Goal: Task Accomplishment & Management: Complete application form

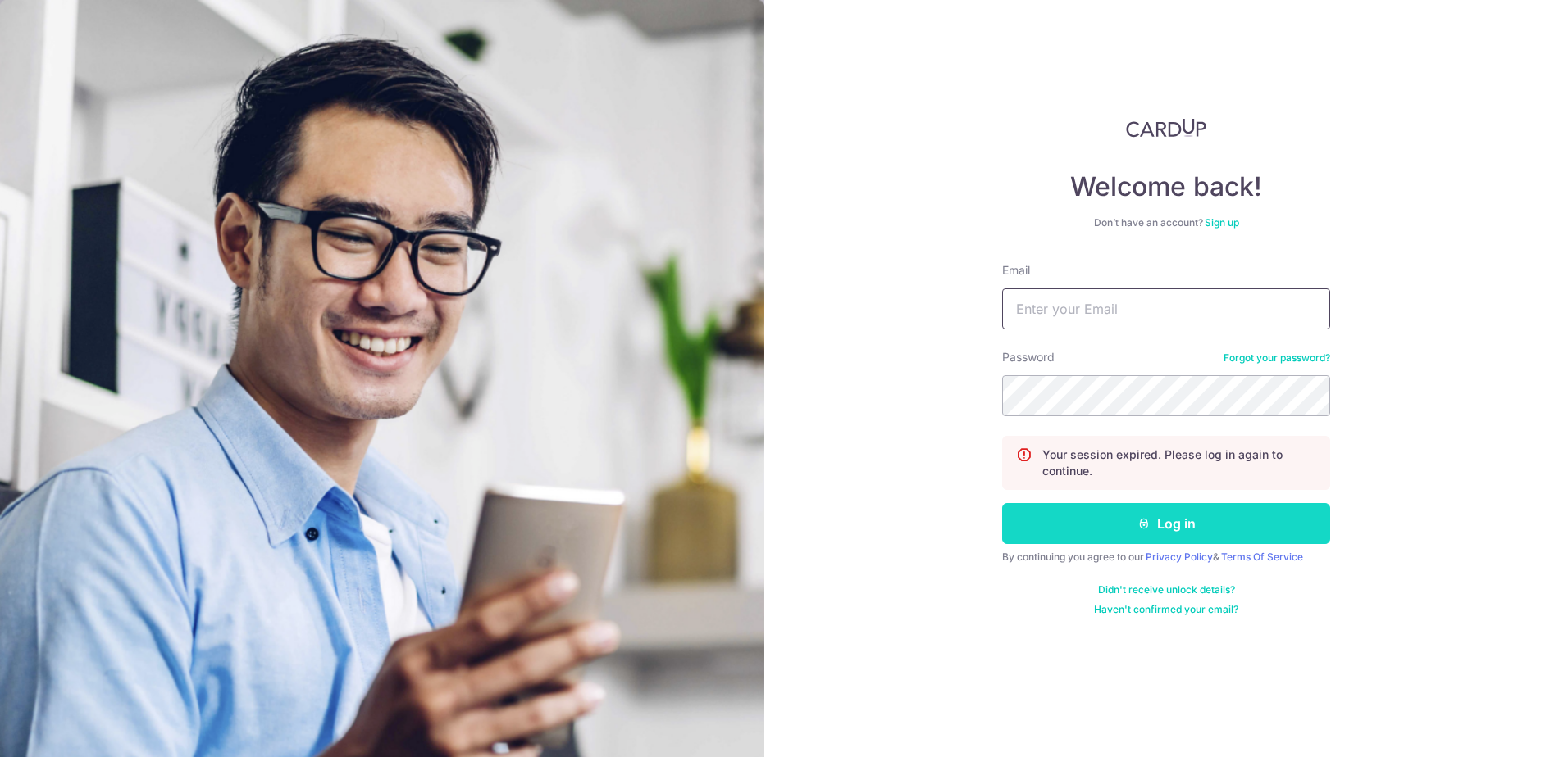
type input "[EMAIL_ADDRESS][DOMAIN_NAME]"
click at [1168, 527] on button "Log in" at bounding box center [1166, 524] width 328 height 41
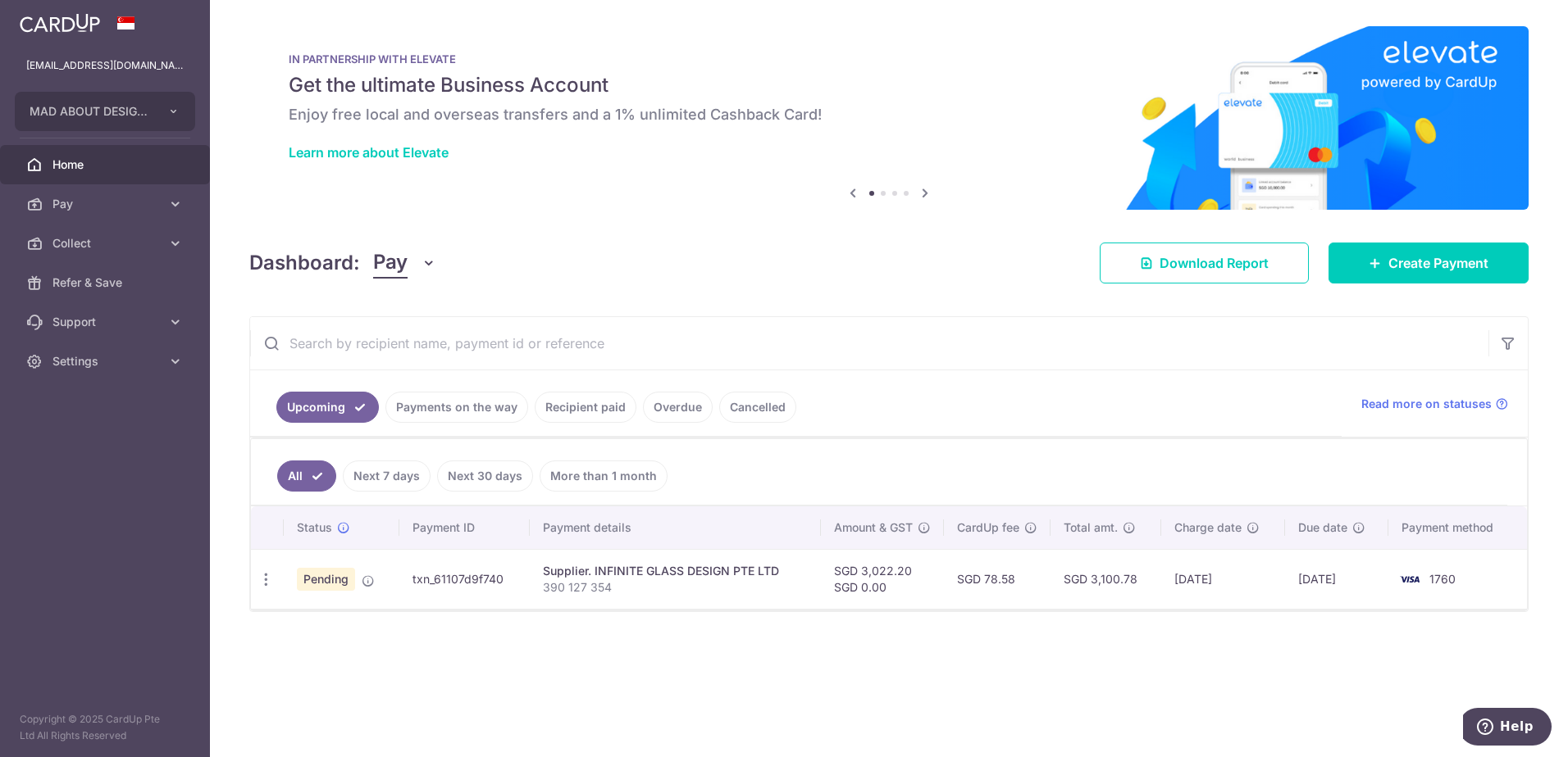
click at [894, 710] on div "× Pause Schedule Pause all future payments in this series Pause just this one p…" at bounding box center [889, 378] width 1358 height 757
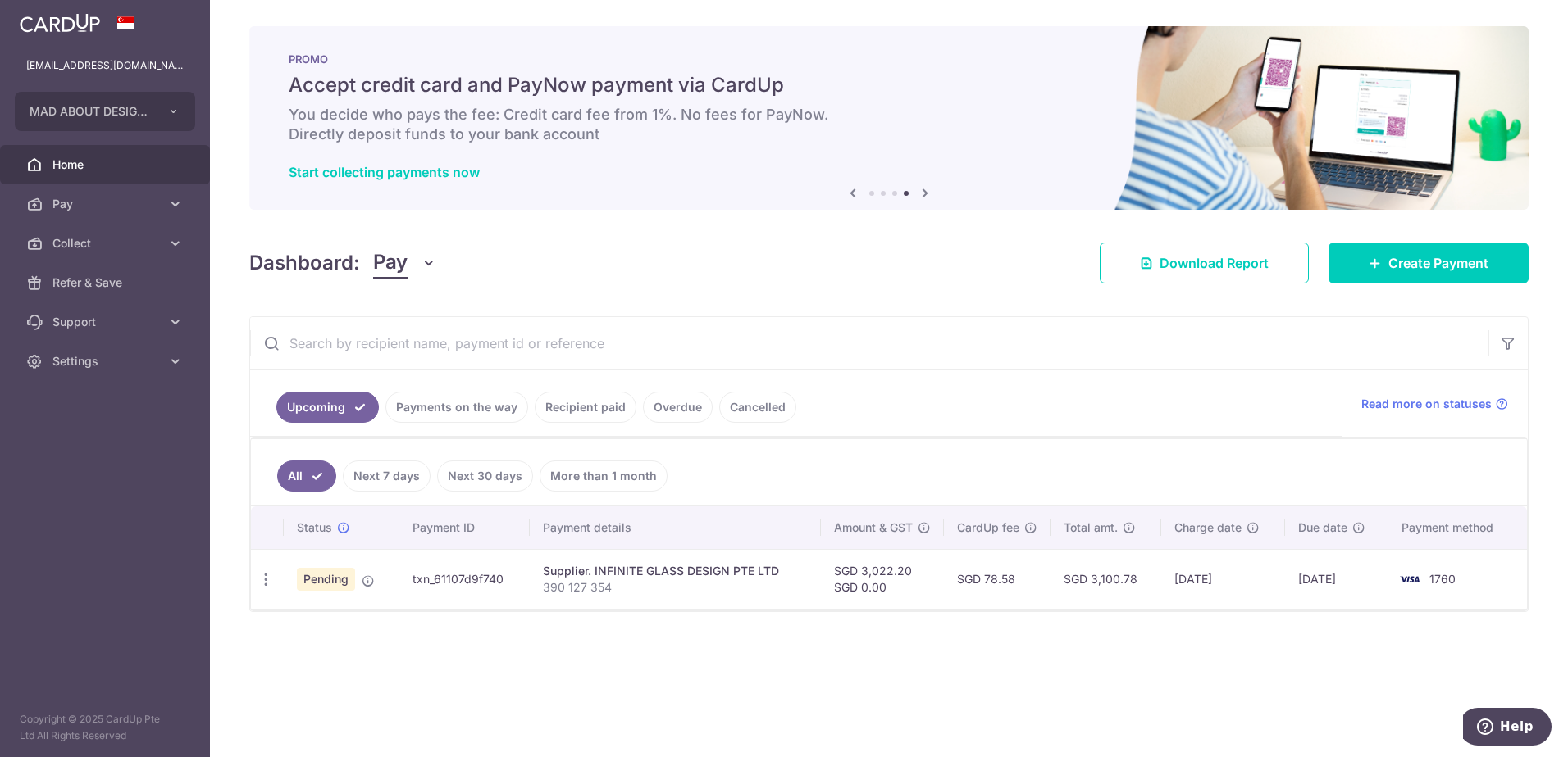
click at [763, 678] on div "× Pause Schedule Pause all future payments in this series Pause just this one p…" at bounding box center [889, 378] width 1358 height 757
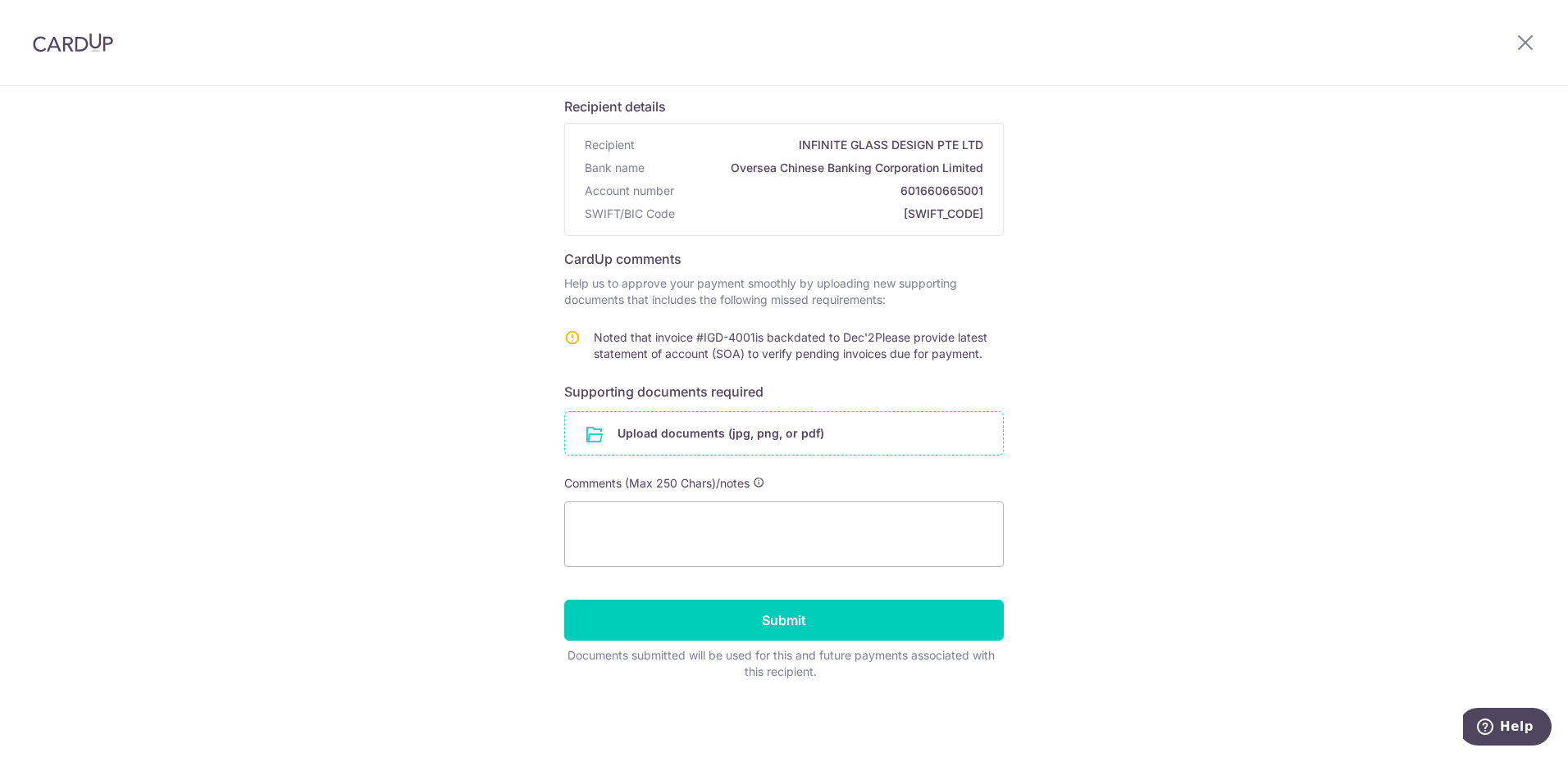
click at [729, 431] on input "file" at bounding box center [784, 434] width 438 height 43
click at [695, 437] on input "file" at bounding box center [784, 434] width 438 height 43
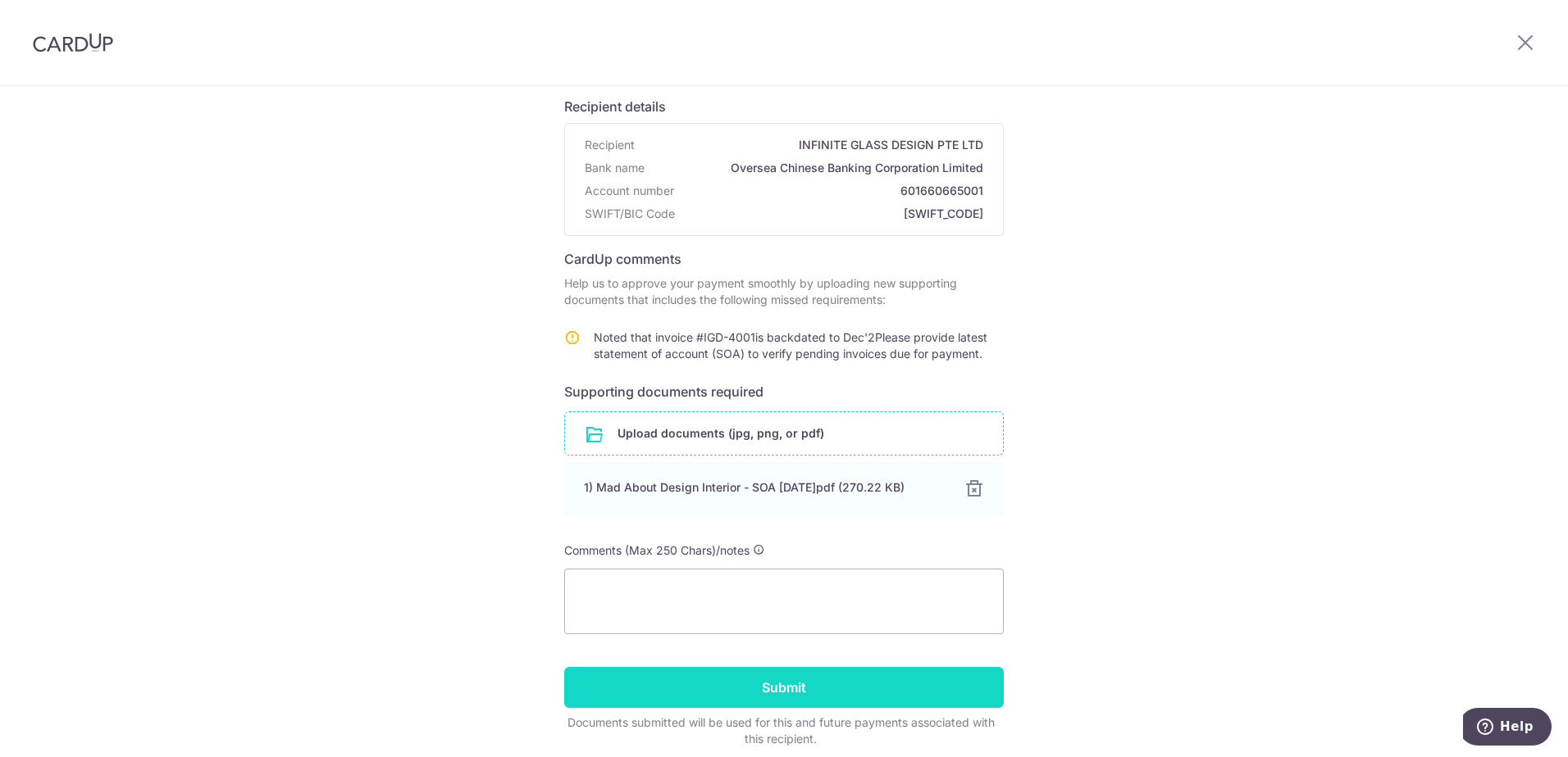
click at [843, 688] on input "Submit" at bounding box center [784, 687] width 440 height 41
